Goal: Navigation & Orientation: Find specific page/section

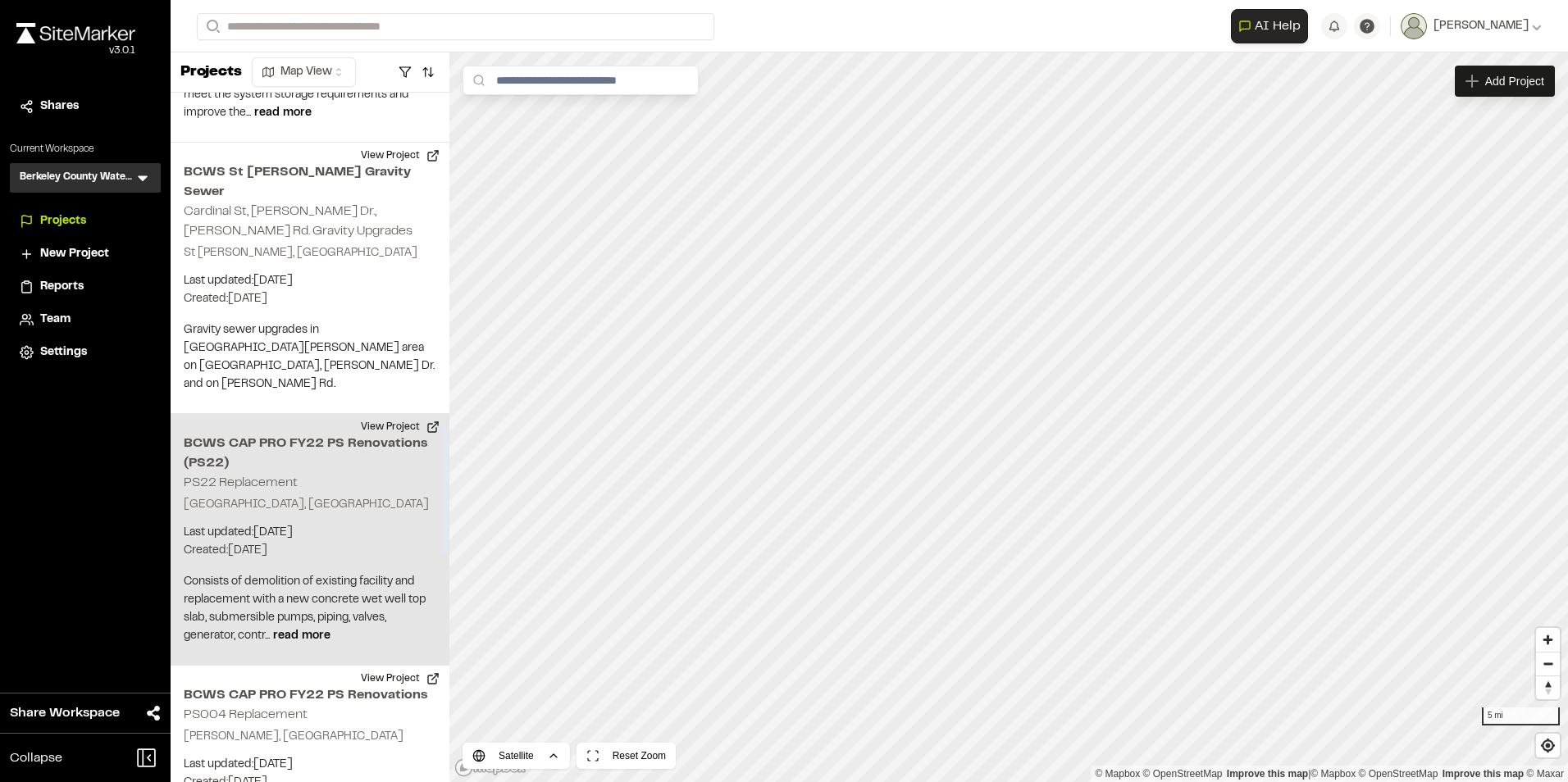
scroll to position [1721, 0]
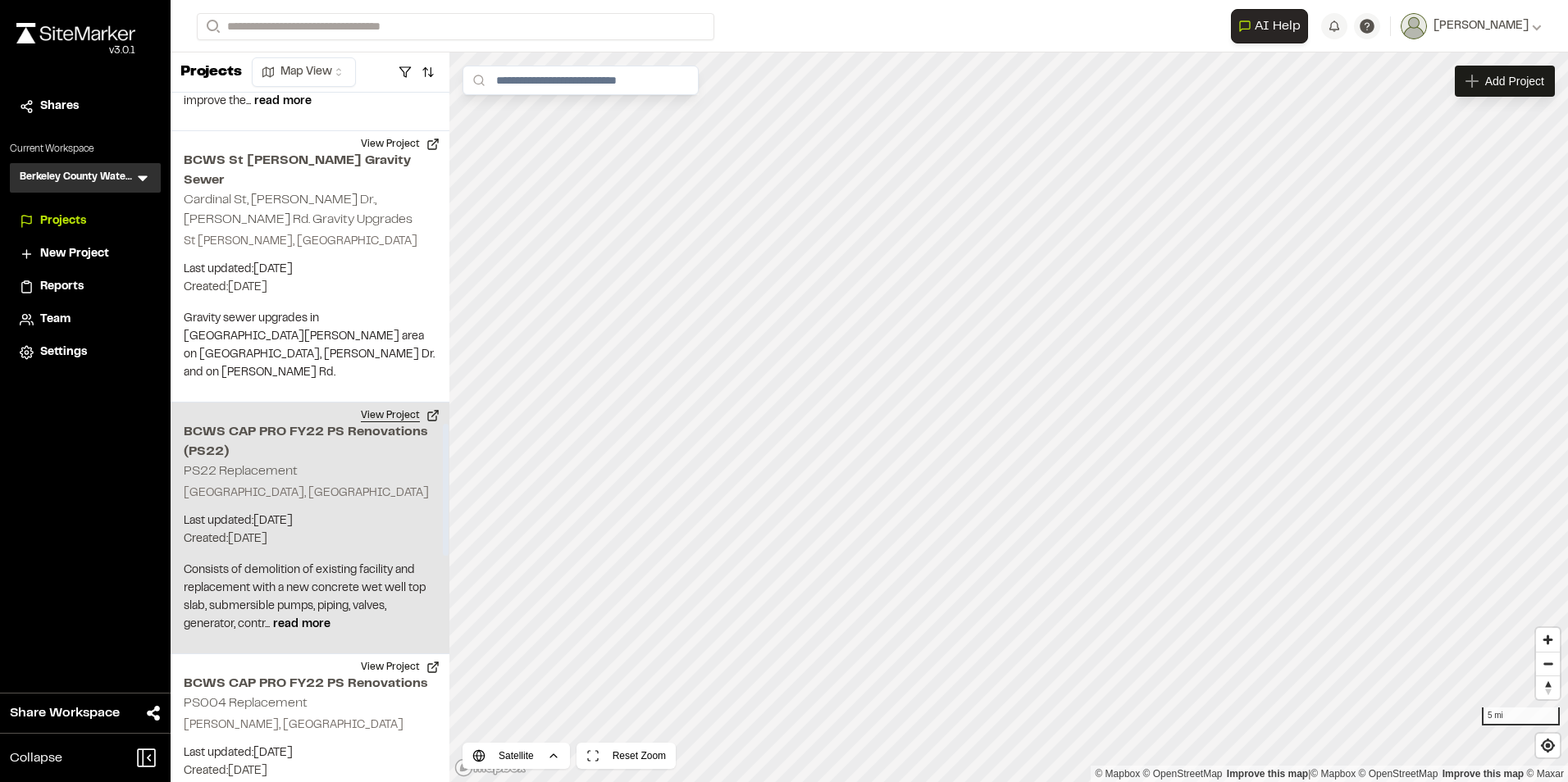
click at [402, 402] on button "View Project" at bounding box center [400, 415] width 98 height 27
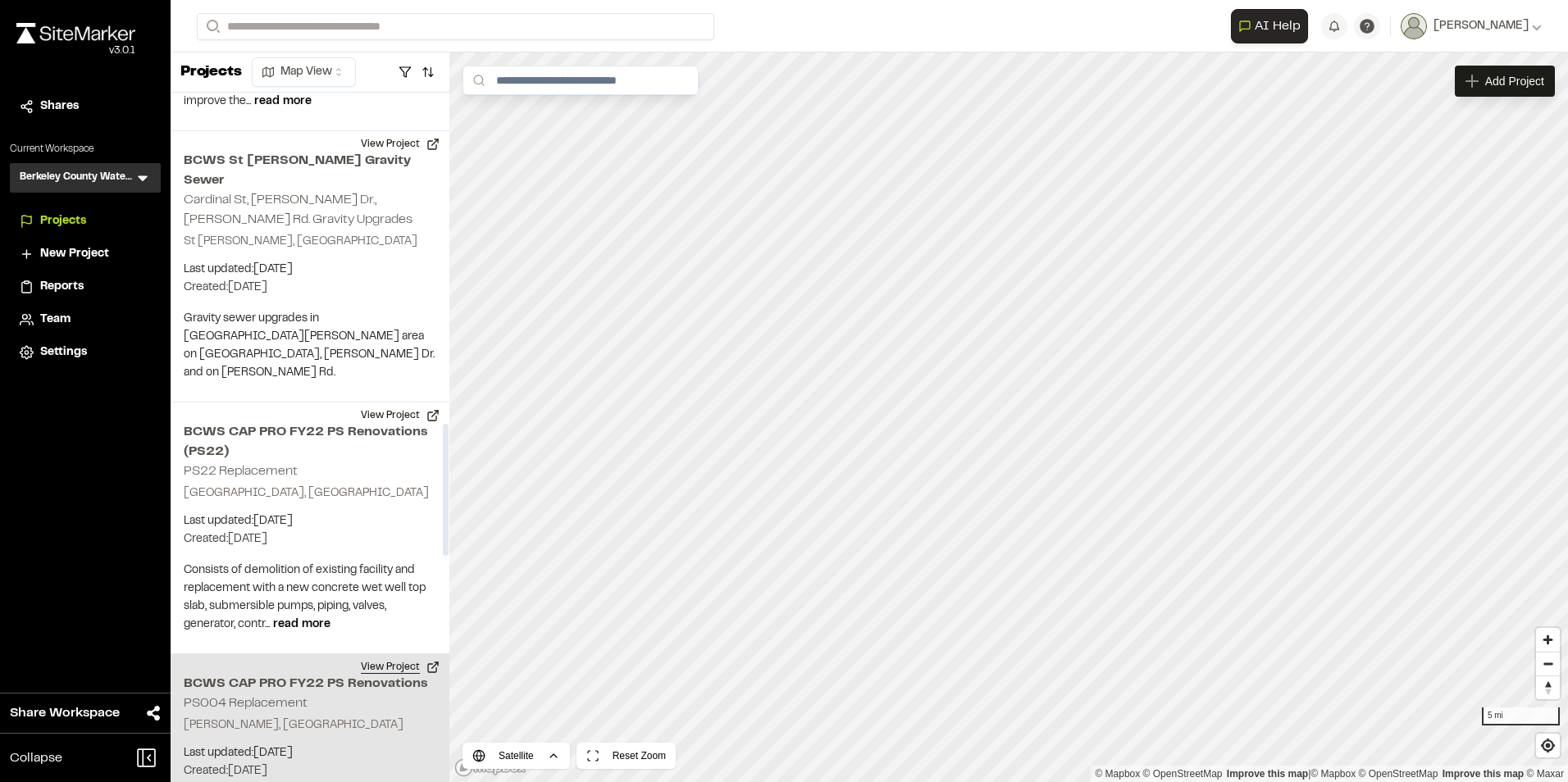
click at [383, 654] on button "View Project" at bounding box center [400, 666] width 98 height 27
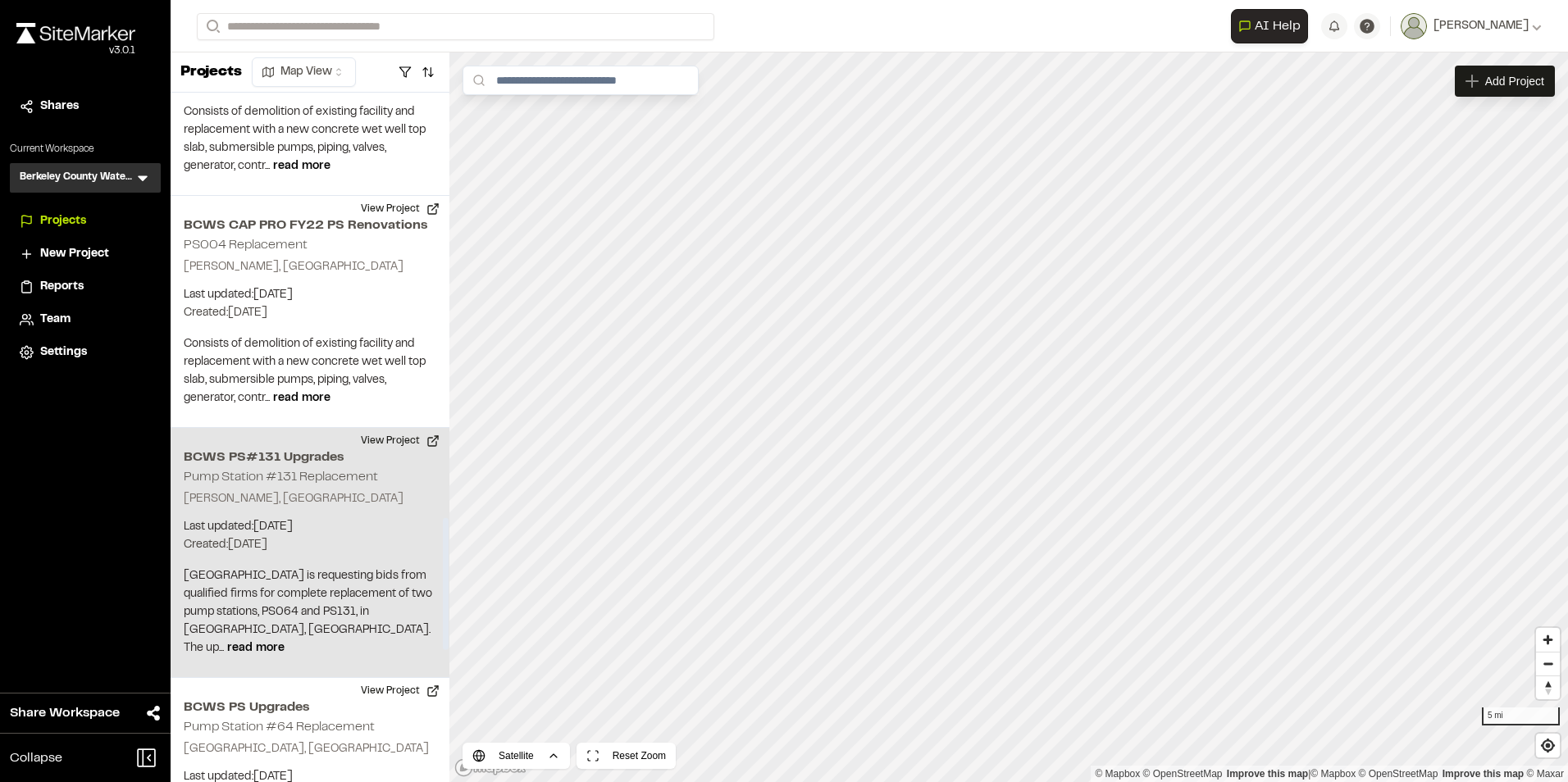
scroll to position [2213, 0]
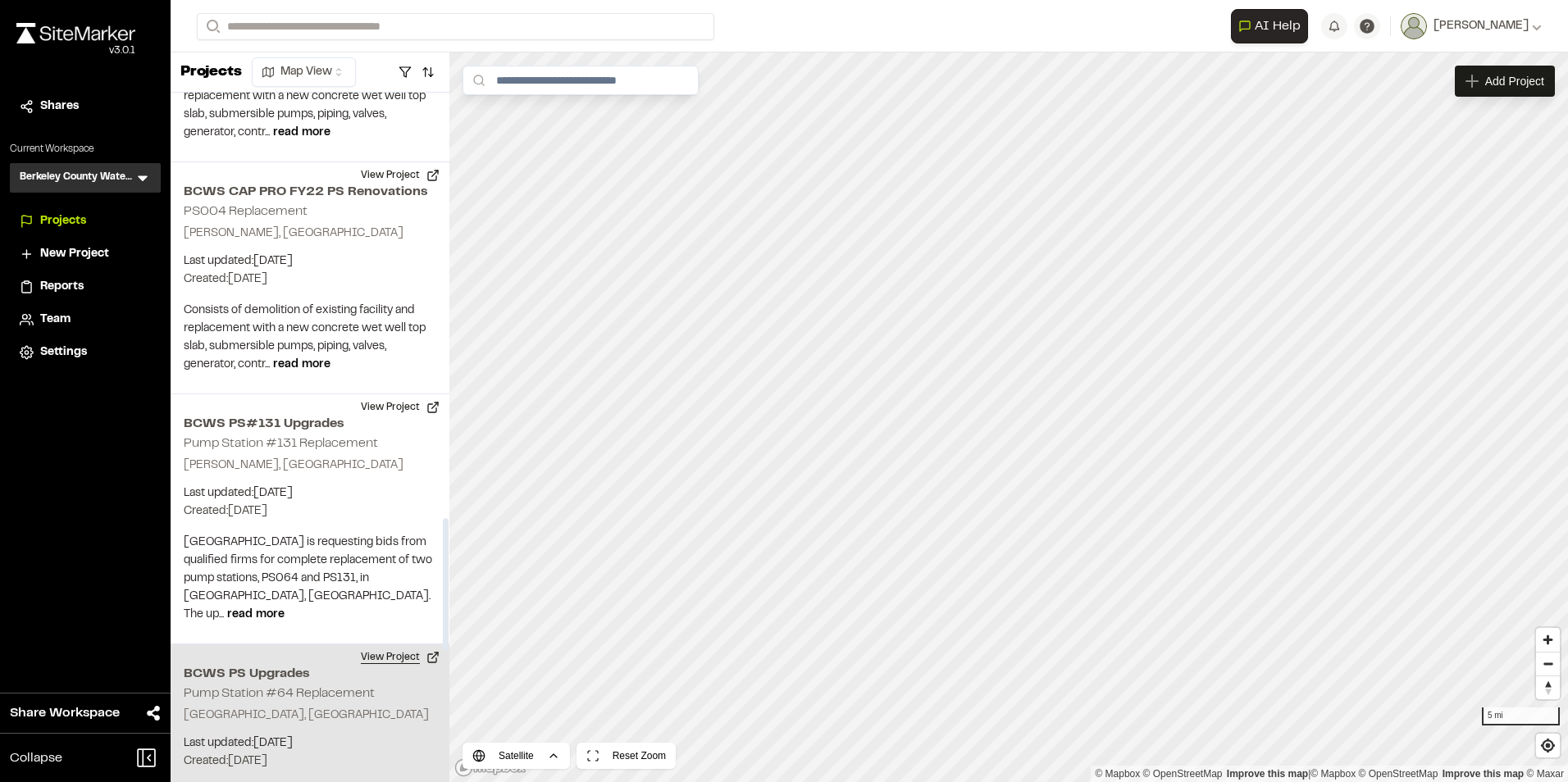
click at [406, 644] on button "View Project" at bounding box center [400, 657] width 98 height 27
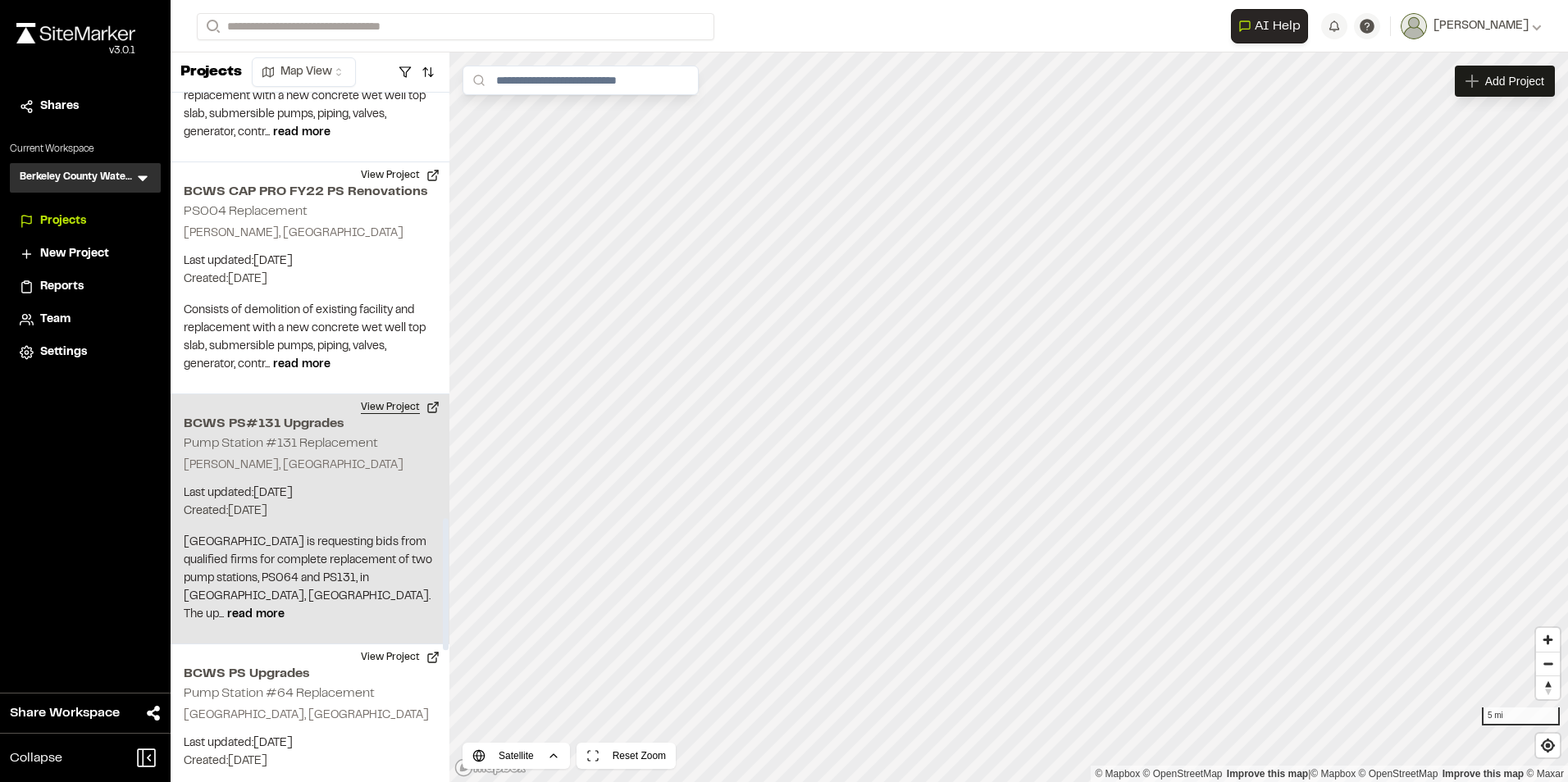
click at [377, 394] on button "View Project" at bounding box center [400, 407] width 98 height 27
